Goal: Information Seeking & Learning: Learn about a topic

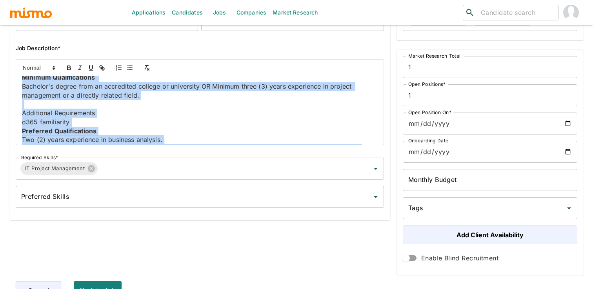
scroll to position [227, 0]
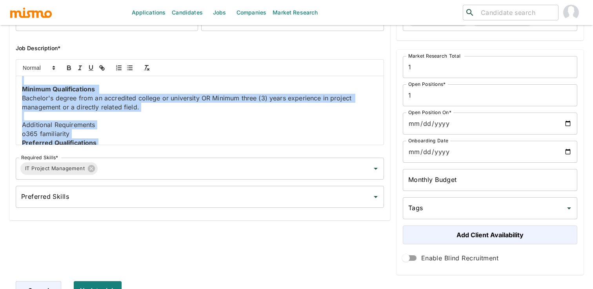
click at [221, 105] on p "Bachelor's degree from an accredited college or university OR Minimum three (3)…" at bounding box center [199, 103] width 355 height 18
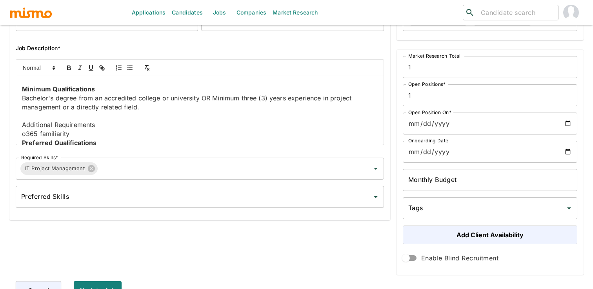
click at [212, 96] on p "Bachelor's degree from an accredited college or university OR Minimum three (3)…" at bounding box center [199, 103] width 355 height 18
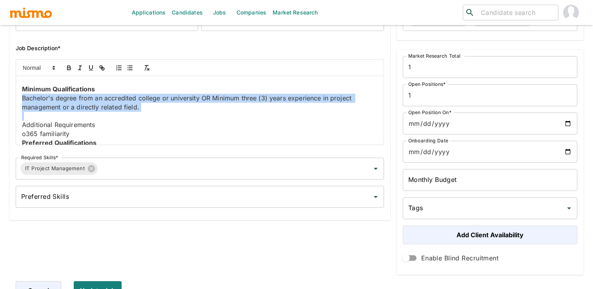
copy p "Bachelor's degree from an accredited college or university OR Minimum three (3)…"
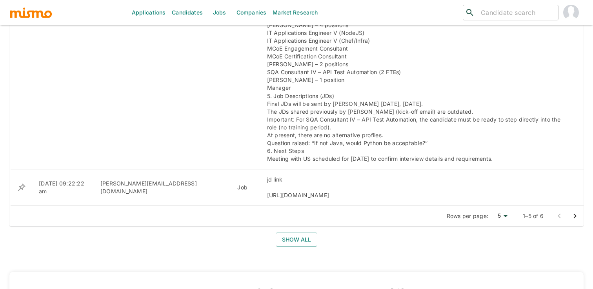
scroll to position [563, 0]
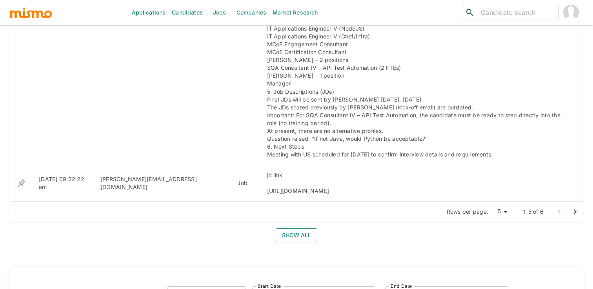
click at [307, 228] on button "Show all" at bounding box center [297, 235] width 42 height 15
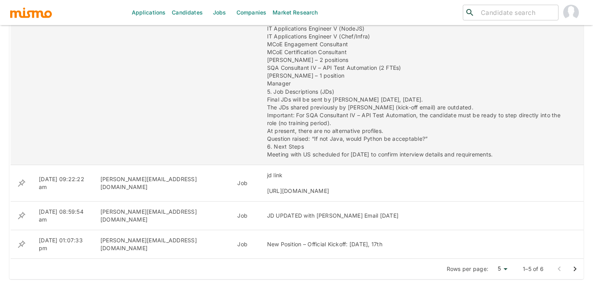
scroll to position [586, 0]
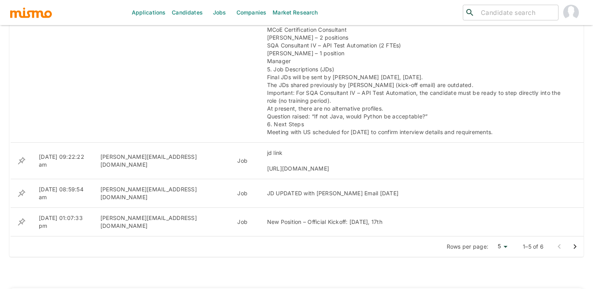
click at [503, 274] on li "25" at bounding box center [500, 272] width 21 height 16
type input "25"
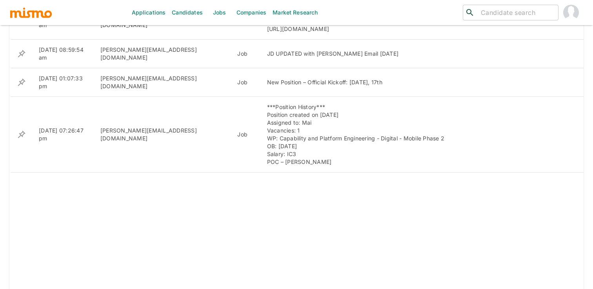
scroll to position [0, 0]
